Goal: Task Accomplishment & Management: Use online tool/utility

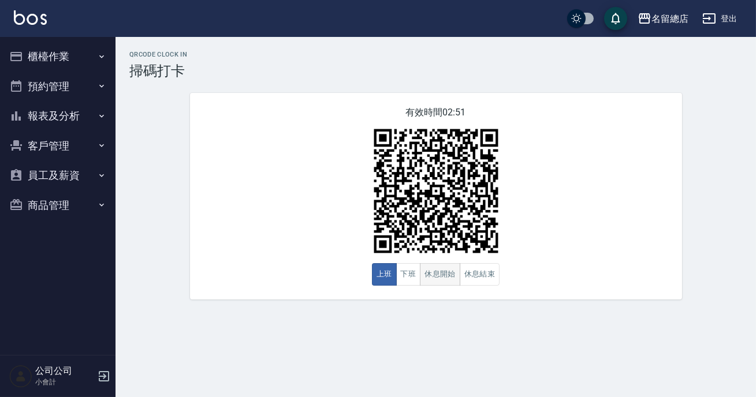
click at [446, 274] on button "休息開始" at bounding box center [440, 274] width 40 height 23
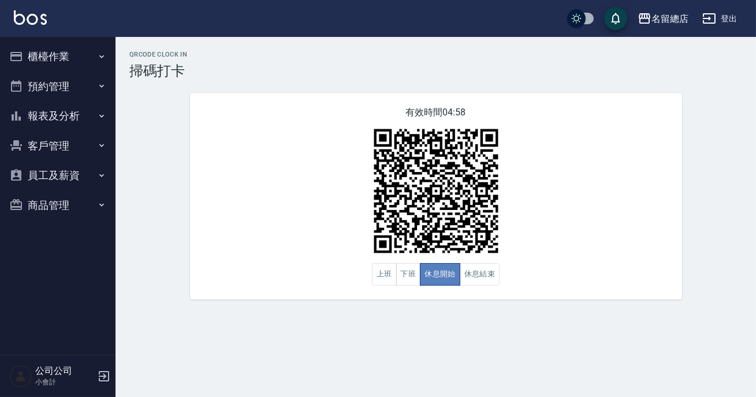
click at [446, 274] on button "休息開始" at bounding box center [440, 274] width 40 height 23
click at [381, 275] on button "上班" at bounding box center [384, 274] width 25 height 23
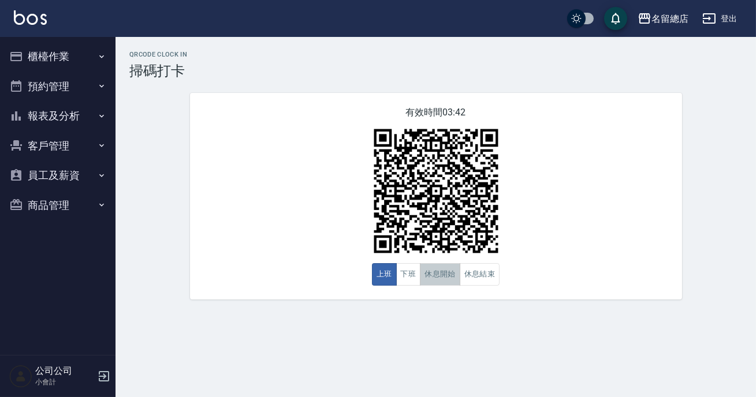
click at [433, 278] on button "休息開始" at bounding box center [440, 274] width 40 height 23
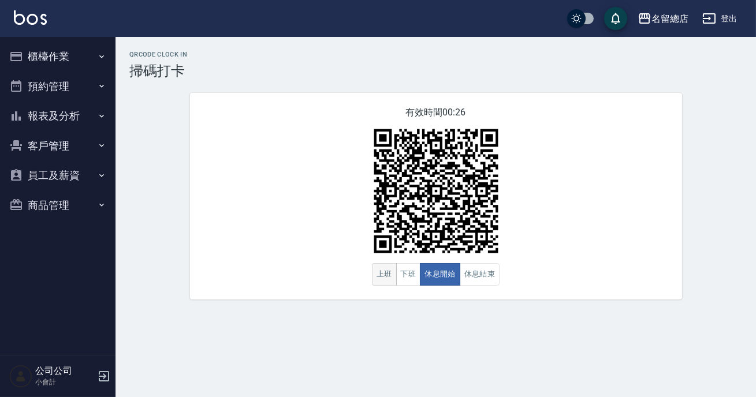
click at [379, 275] on button "上班" at bounding box center [384, 274] width 25 height 23
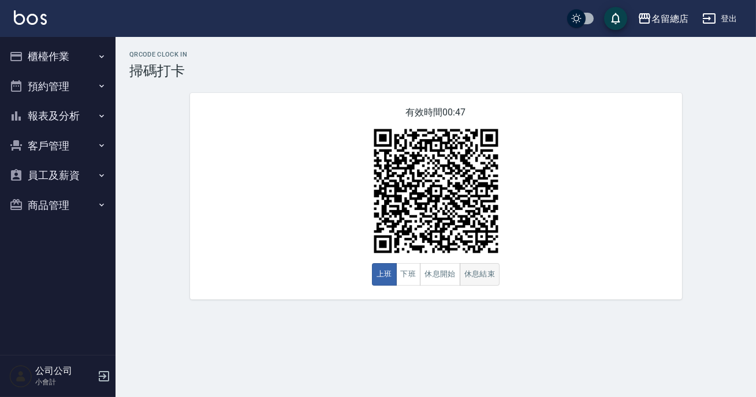
click at [490, 279] on button "休息結束" at bounding box center [479, 274] width 40 height 23
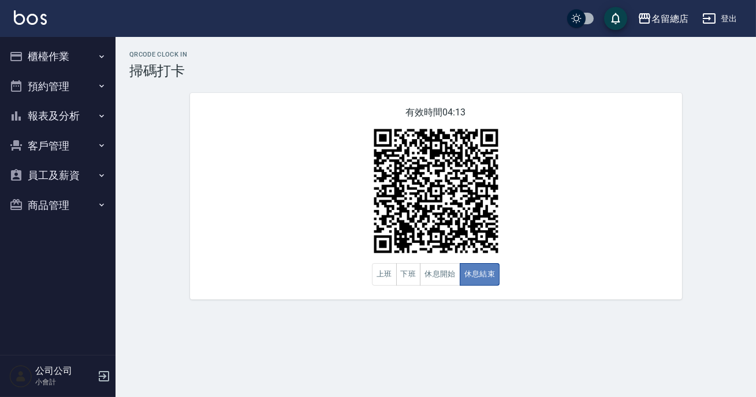
click at [485, 275] on button "休息結束" at bounding box center [479, 274] width 40 height 23
click at [444, 268] on button "休息開始" at bounding box center [440, 274] width 40 height 23
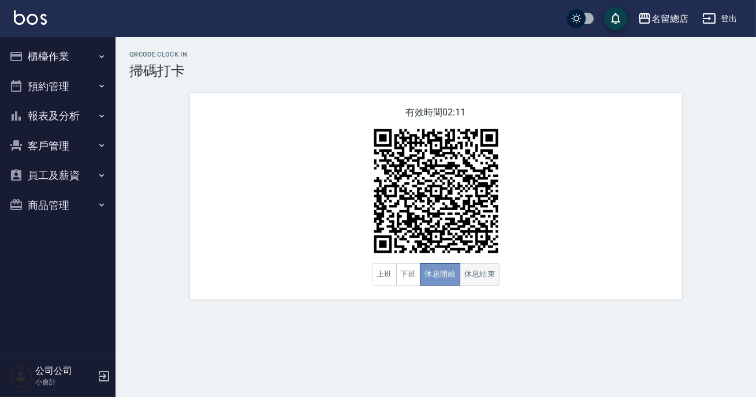
drag, startPoint x: 444, startPoint y: 268, endPoint x: 468, endPoint y: 272, distance: 24.7
click at [449, 268] on button "休息開始" at bounding box center [440, 274] width 40 height 23
click at [471, 273] on button "休息結束" at bounding box center [479, 274] width 40 height 23
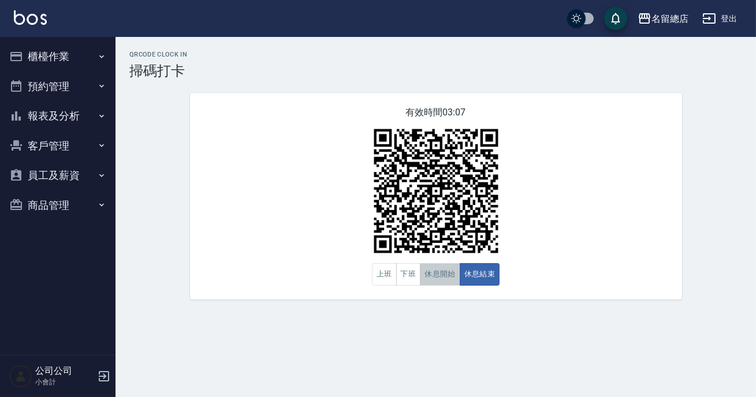
click at [439, 267] on button "休息開始" at bounding box center [440, 274] width 40 height 23
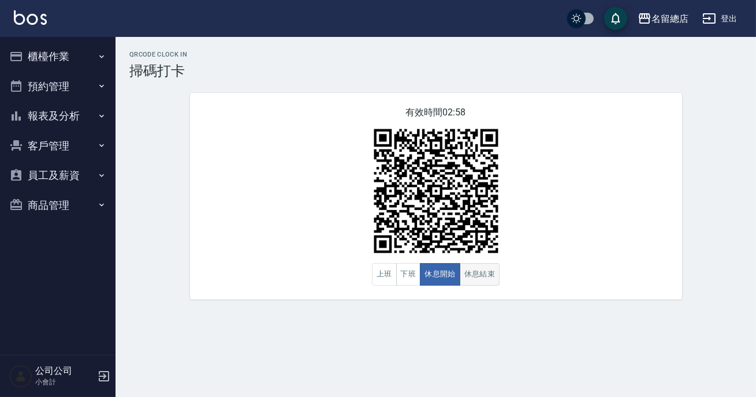
click at [468, 277] on button "休息結束" at bounding box center [479, 274] width 40 height 23
